Goal: Information Seeking & Learning: Learn about a topic

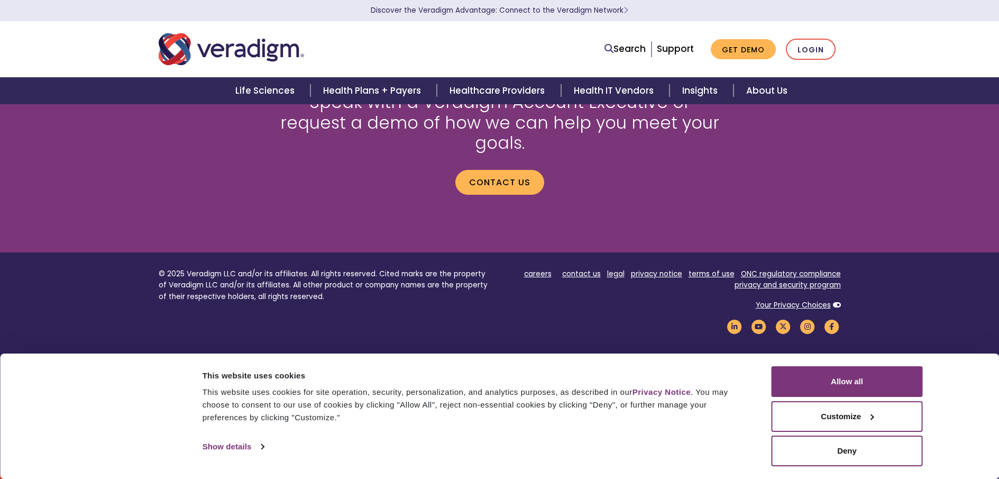
scroll to position [2874, 0]
click at [0, 0] on link "Benefits" at bounding box center [0, 0] width 0 height 0
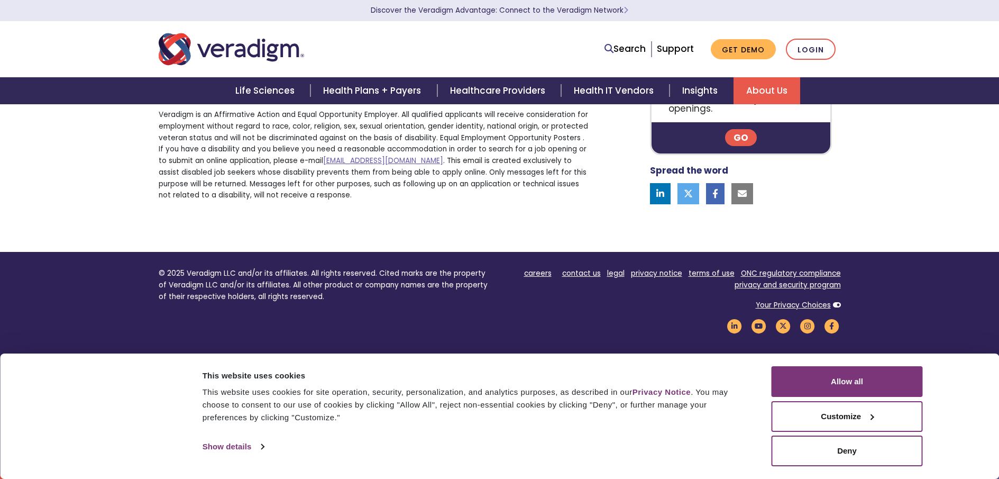
scroll to position [6801, 0]
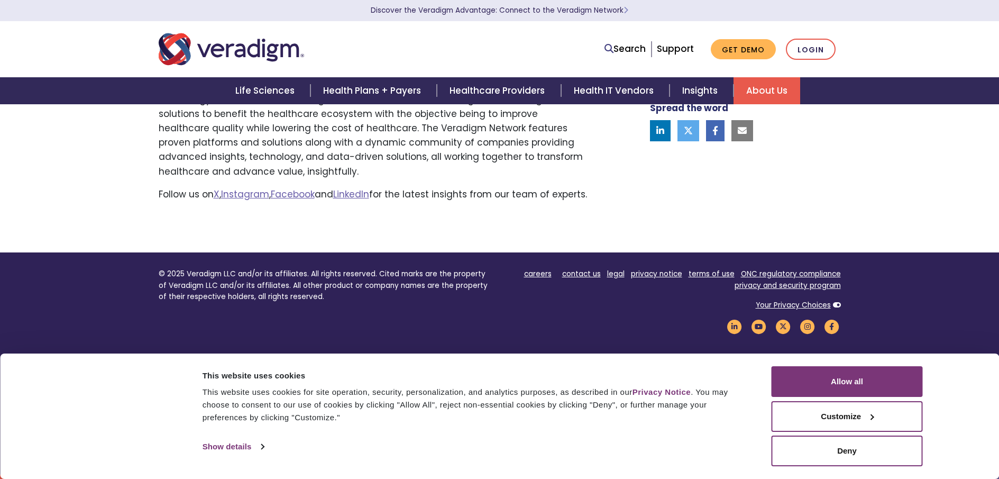
scroll to position [1143, 0]
click at [0, 0] on link "Risk Mitigator" at bounding box center [0, 0] width 0 height 0
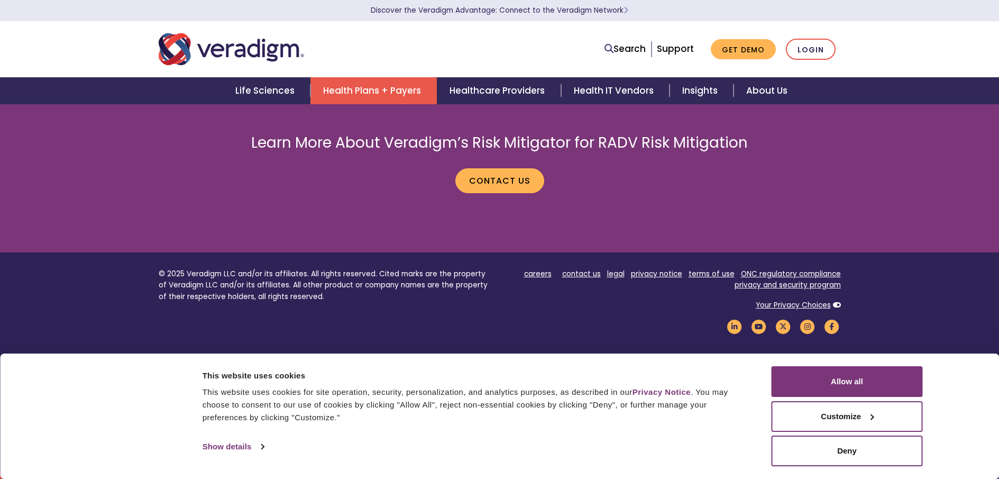
scroll to position [5192, 0]
